Goal: Use online tool/utility

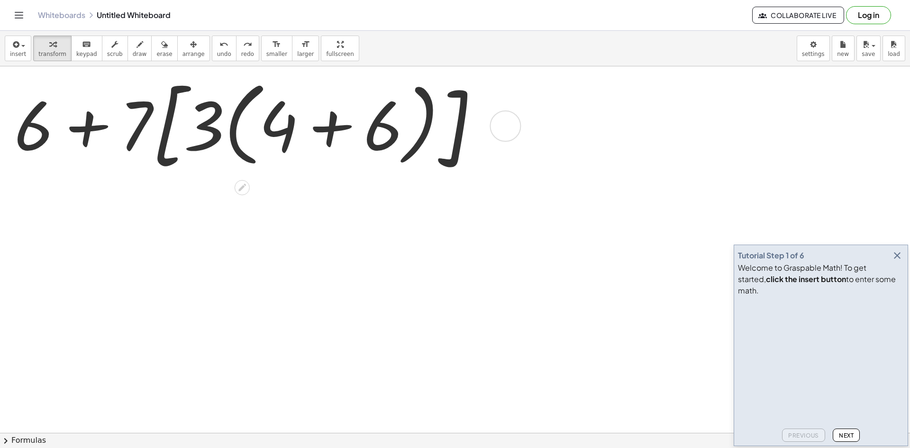
click at [332, 130] on div at bounding box center [250, 125] width 482 height 108
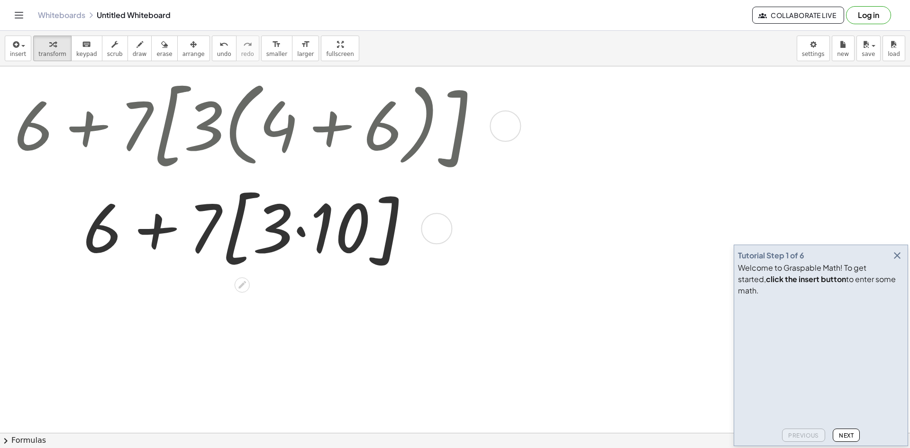
click at [302, 233] on div at bounding box center [250, 227] width 482 height 97
click at [302, 233] on div at bounding box center [250, 227] width 482 height 87
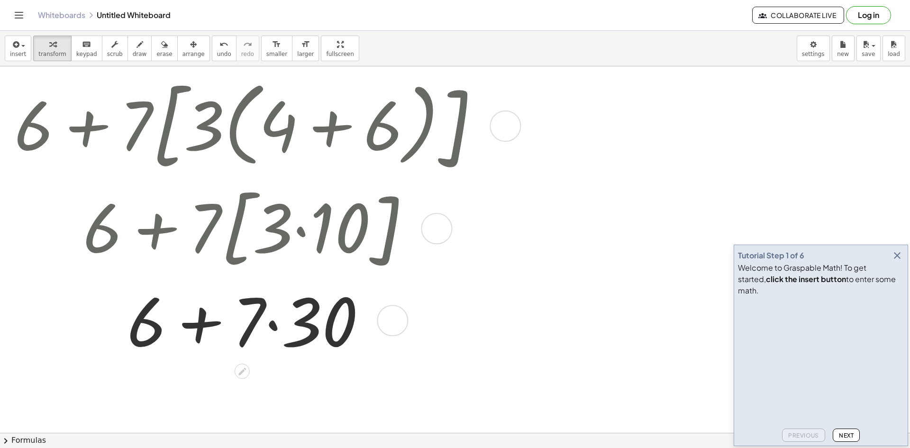
click at [275, 328] on div at bounding box center [250, 319] width 482 height 87
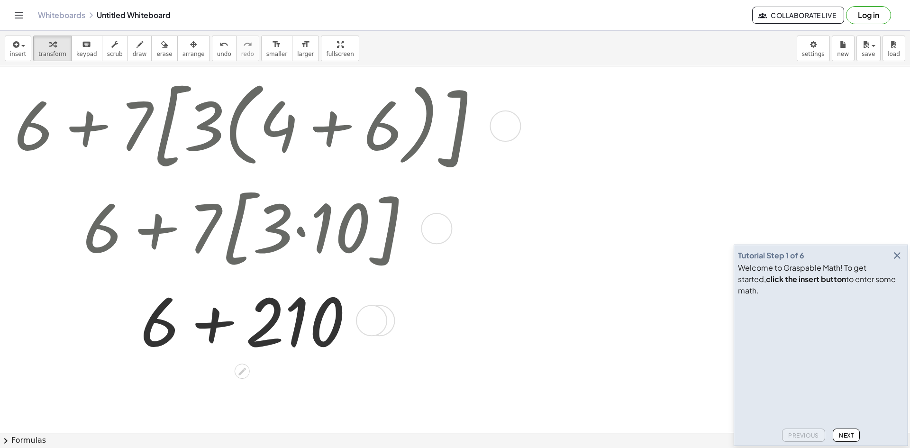
click at [207, 328] on div at bounding box center [250, 319] width 482 height 87
click at [207, 328] on div at bounding box center [250, 319] width 482 height 83
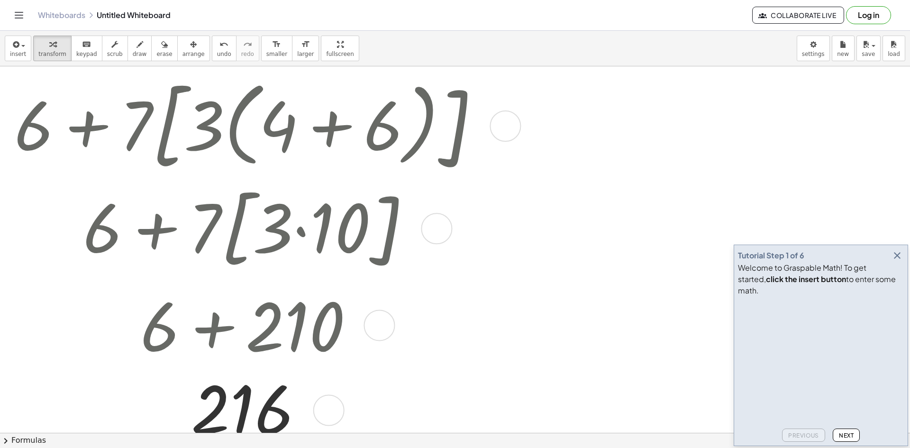
drag, startPoint x: 315, startPoint y: 334, endPoint x: 312, endPoint y: 426, distance: 92.5
click at [242, 410] on div "216" at bounding box center [242, 410] width 0 height 0
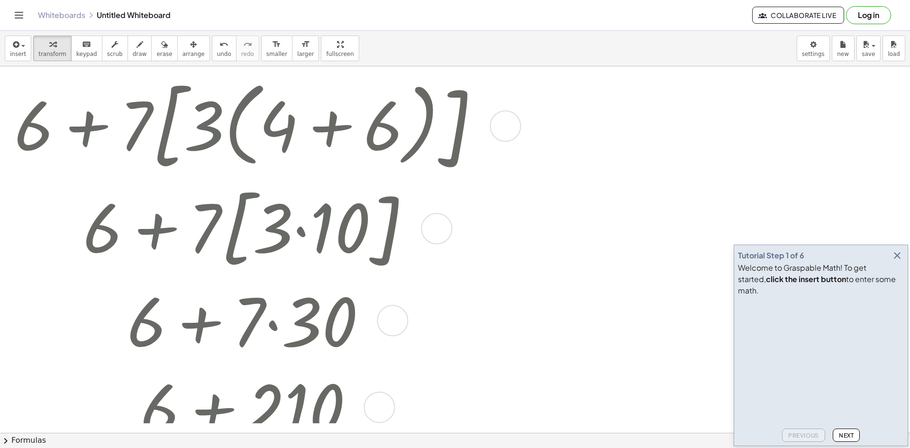
drag, startPoint x: 323, startPoint y: 409, endPoint x: 298, endPoint y: 470, distance: 66.1
click at [298, 447] on html "Graspable Math Activities Get Started Activity Bank Assigned Work Classes White…" at bounding box center [455, 224] width 910 height 448
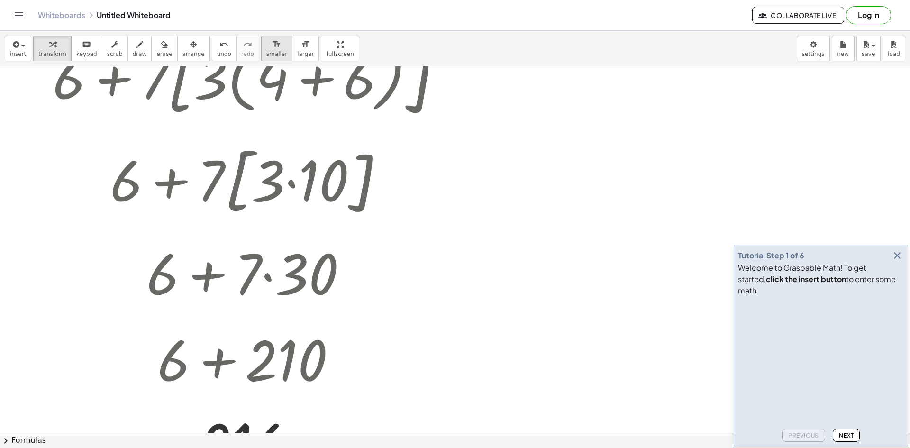
click at [261, 51] on button "format_size smaller" at bounding box center [276, 49] width 31 height 26
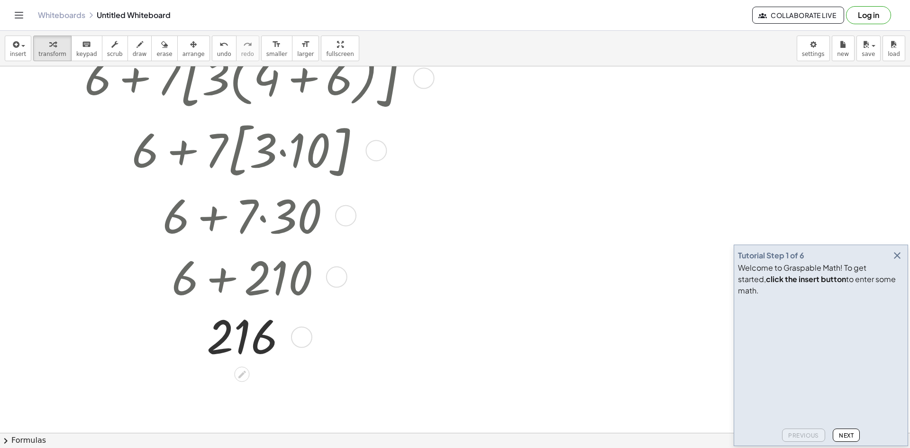
scroll to position [0, 0]
